Goal: Transaction & Acquisition: Purchase product/service

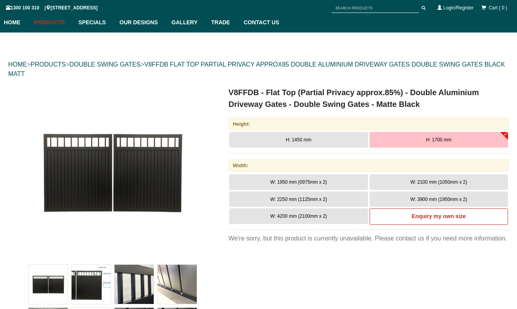
scroll to position [86, 0]
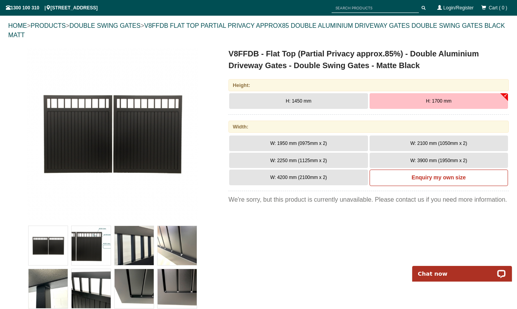
click at [308, 100] on span "H: 1450 mm" at bounding box center [298, 100] width 25 height 5
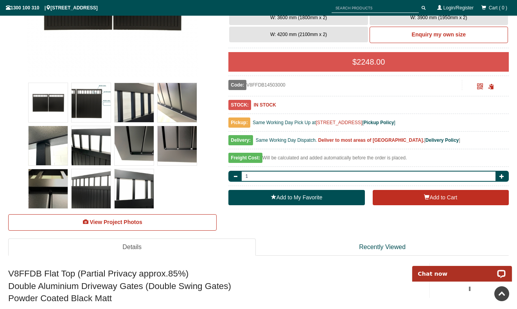
scroll to position [234, 0]
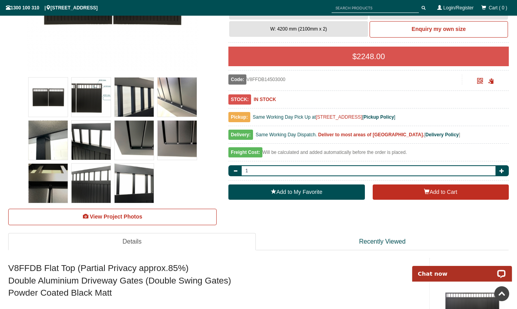
click at [48, 95] on img at bounding box center [48, 96] width 39 height 39
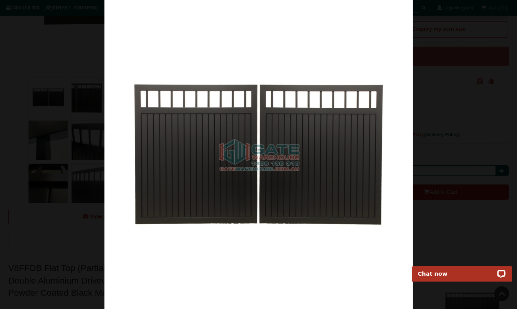
click at [108, 153] on img at bounding box center [258, 154] width 309 height 309
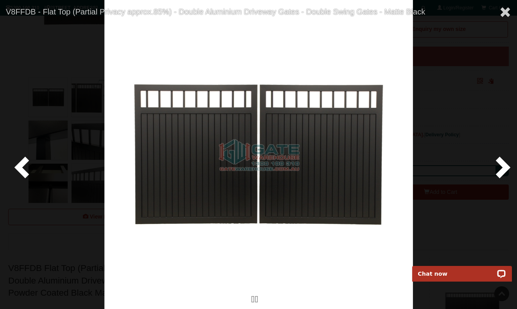
click at [496, 170] on span at bounding box center [501, 166] width 23 height 23
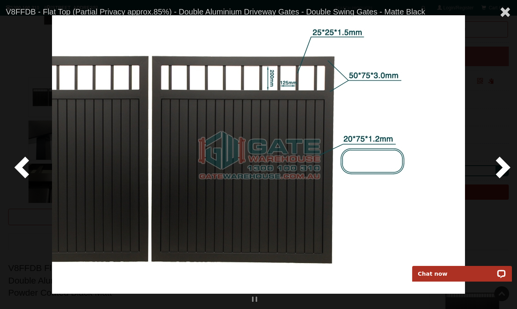
click at [496, 170] on span at bounding box center [501, 166] width 23 height 23
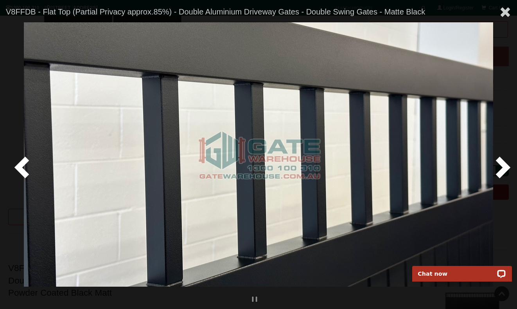
click at [496, 170] on span at bounding box center [501, 166] width 23 height 23
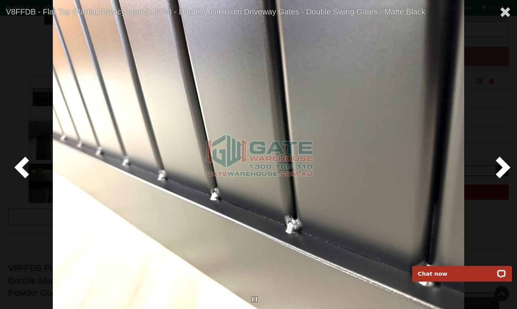
click at [496, 170] on span at bounding box center [501, 166] width 23 height 23
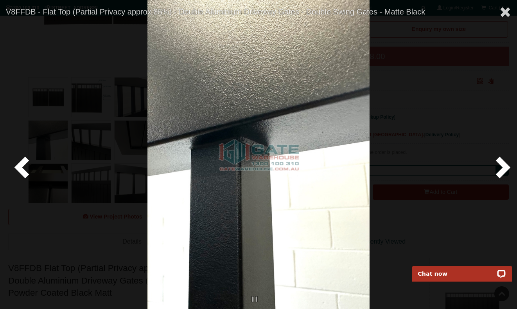
click at [496, 170] on span at bounding box center [501, 166] width 23 height 23
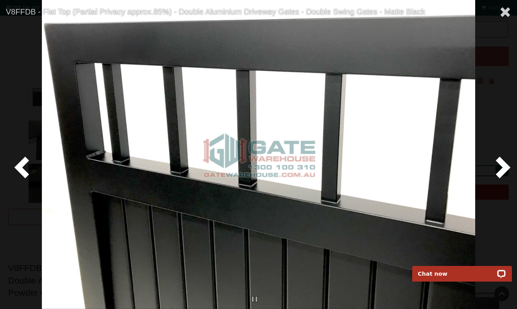
click at [496, 170] on span at bounding box center [501, 166] width 23 height 23
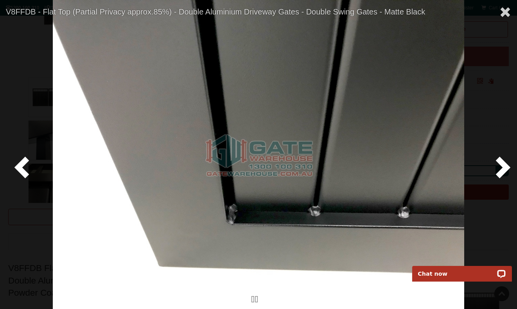
click at [496, 170] on span at bounding box center [501, 166] width 23 height 23
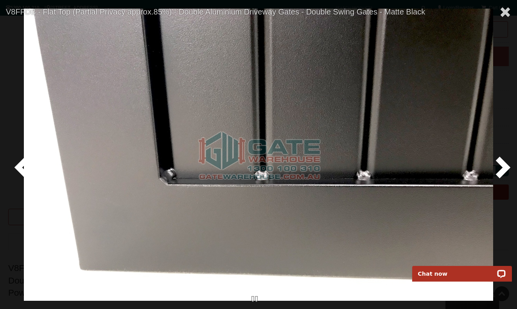
click at [496, 170] on span at bounding box center [501, 166] width 23 height 23
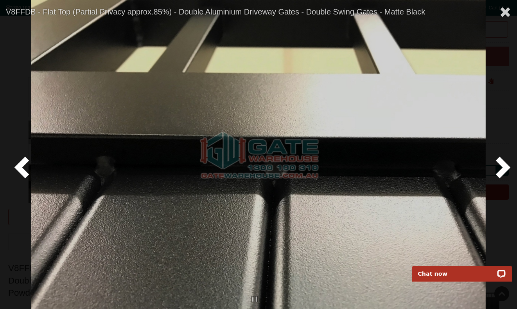
click at [496, 170] on span at bounding box center [501, 166] width 23 height 23
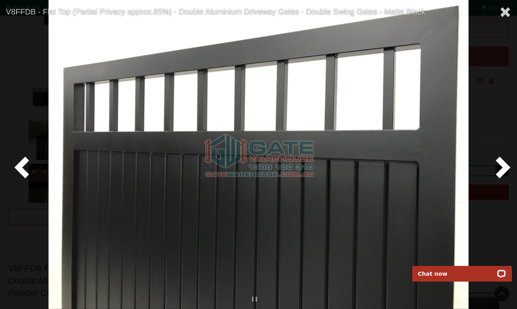
click at [496, 170] on span at bounding box center [501, 166] width 23 height 23
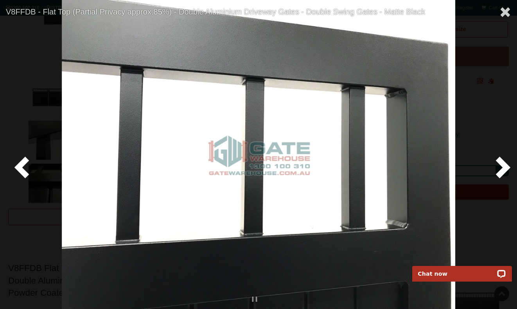
click at [496, 170] on span at bounding box center [501, 166] width 23 height 23
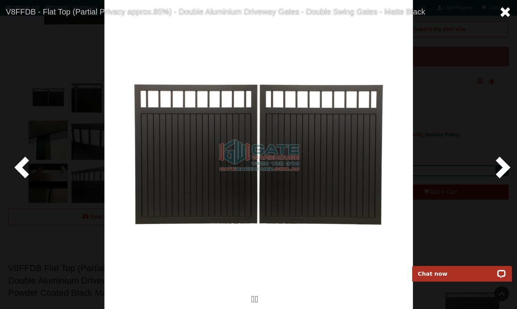
click at [503, 11] on span at bounding box center [506, 12] width 12 height 12
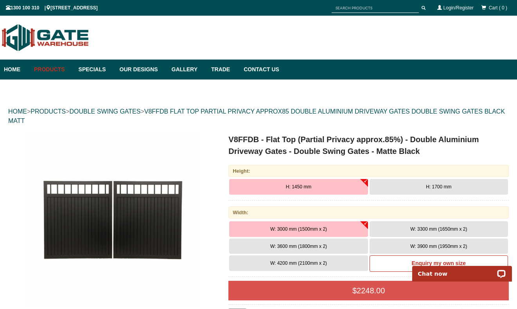
scroll to position [0, 0]
